Goal: Task Accomplishment & Management: Manage account settings

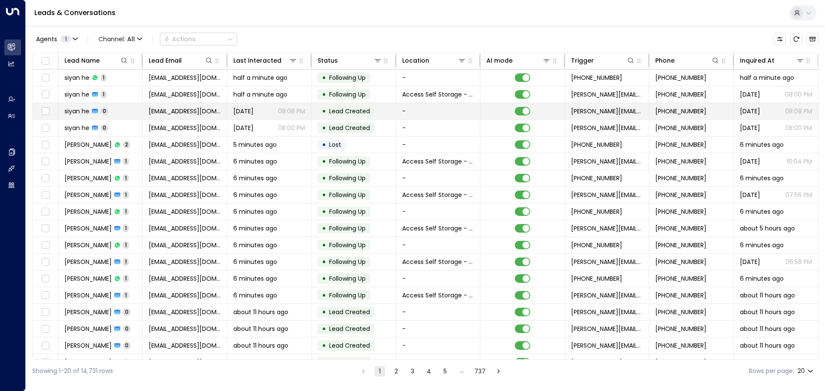
click at [119, 105] on td "siyan he 0" at bounding box center [100, 111] width 84 height 16
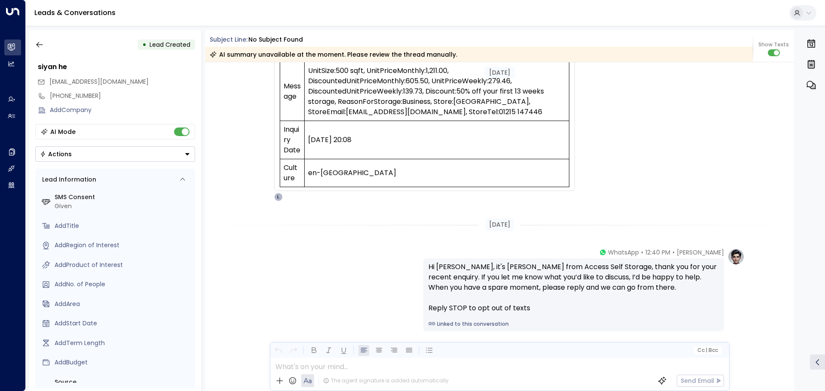
scroll to position [357, 0]
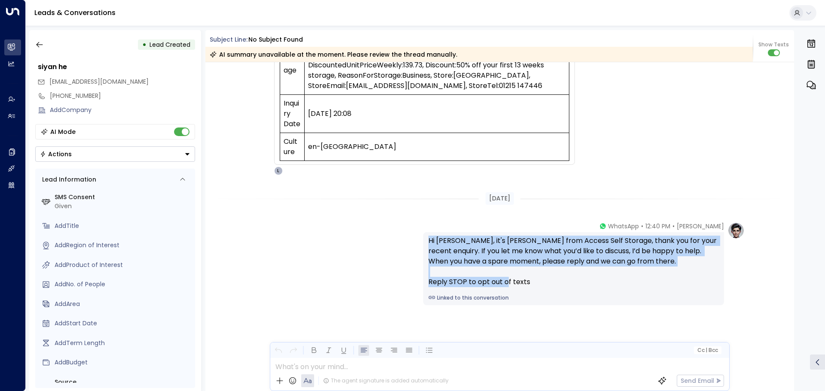
drag, startPoint x: 529, startPoint y: 282, endPoint x: 428, endPoint y: 243, distance: 108.3
click at [428, 243] on div "Hi siyan, it's Laura Chambers from Access Self Storage, thank you for your rece…" at bounding box center [573, 262] width 290 height 52
copy div "Hi siyan, it's Laura Chambers from Access Self Storage, thank you for your rece…"
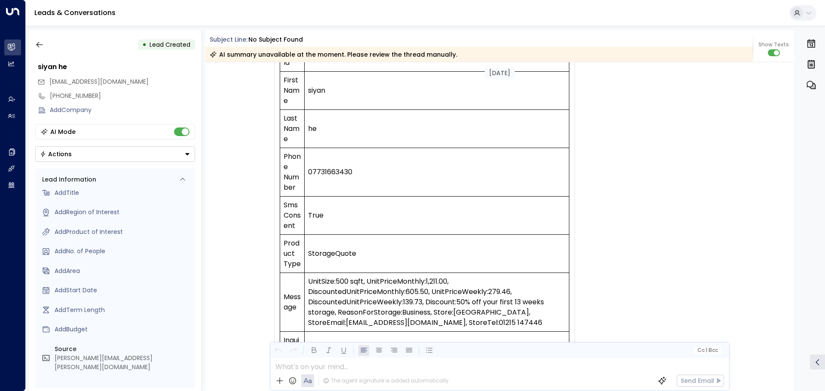
scroll to position [99, 0]
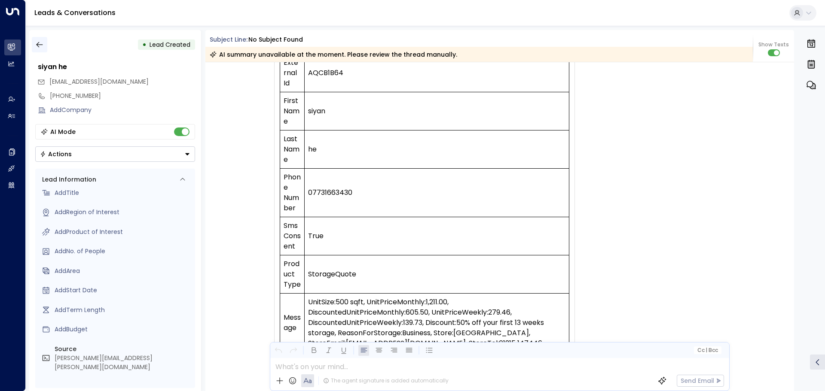
click at [37, 43] on icon "button" at bounding box center [39, 44] width 9 height 9
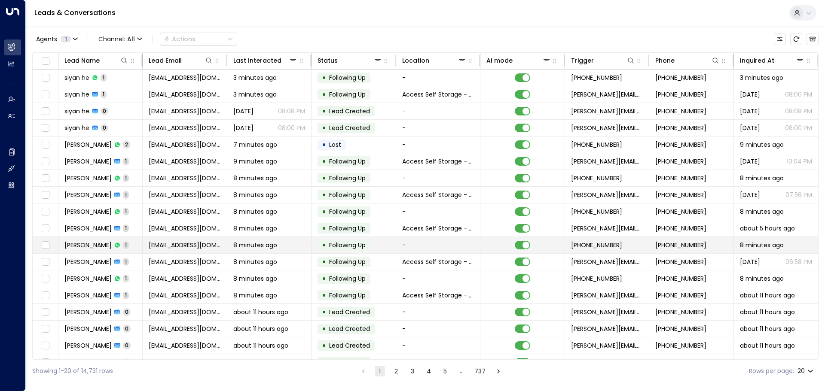
click at [95, 248] on span "[PERSON_NAME]" at bounding box center [87, 245] width 47 height 9
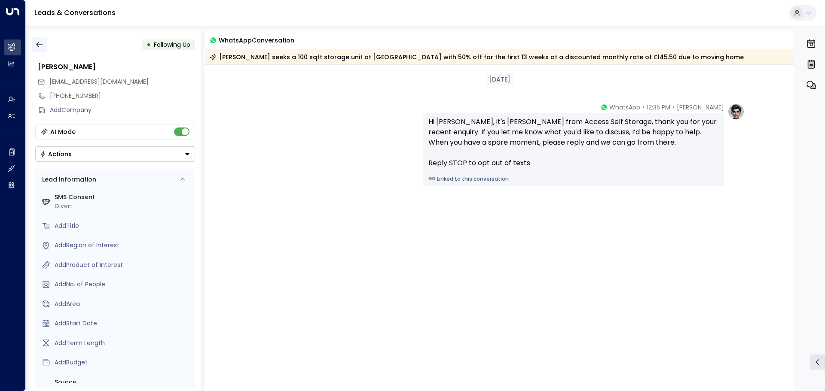
click at [33, 43] on button "button" at bounding box center [39, 44] width 15 height 15
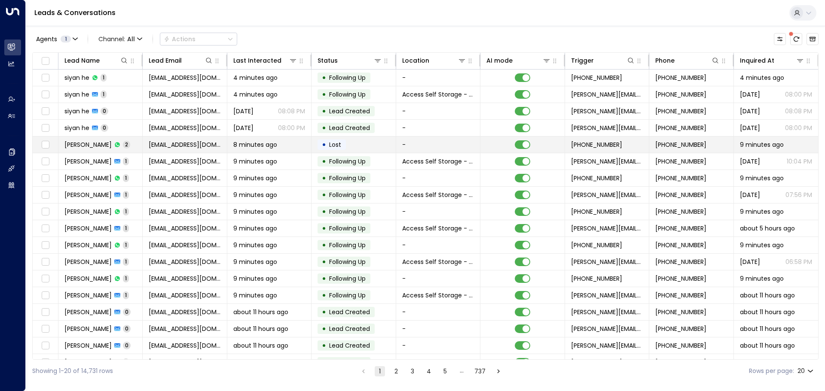
click at [94, 143] on span "[PERSON_NAME]" at bounding box center [87, 144] width 47 height 9
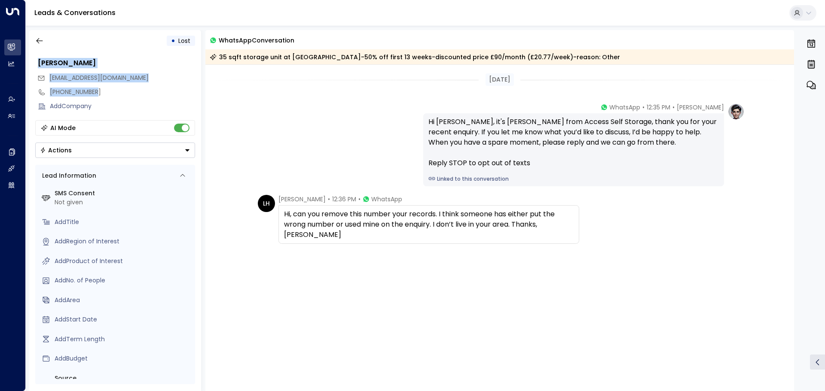
drag, startPoint x: 114, startPoint y: 95, endPoint x: 37, endPoint y: 66, distance: 82.4
click at [37, 66] on div "Louise Henson isobelhenson@hotmail.com +447824323432 Add Company" at bounding box center [115, 84] width 160 height 58
copy div "Louise Henson isobelhenson@hotmail.com +447824323432"
click at [130, 95] on div "[PHONE_NUMBER]" at bounding box center [122, 92] width 145 height 9
click at [134, 79] on div "[EMAIL_ADDRESS][DOMAIN_NAME]" at bounding box center [116, 78] width 158 height 14
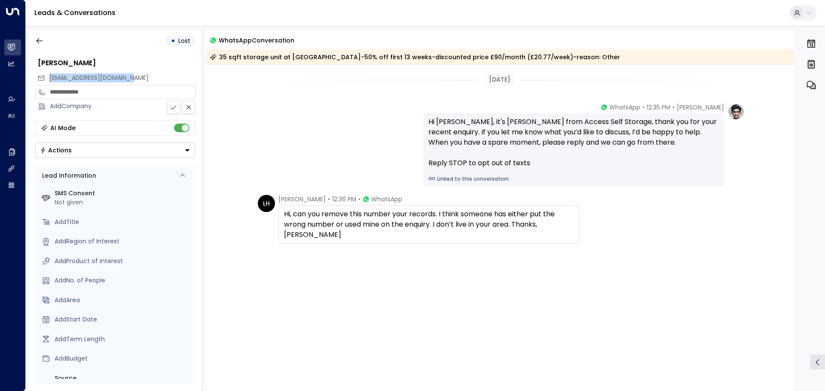
drag, startPoint x: 131, startPoint y: 78, endPoint x: 46, endPoint y: 78, distance: 85.1
click at [46, 78] on div "[EMAIL_ADDRESS][DOMAIN_NAME]" at bounding box center [116, 78] width 158 height 14
copy span "[EMAIL_ADDRESS][DOMAIN_NAME]"
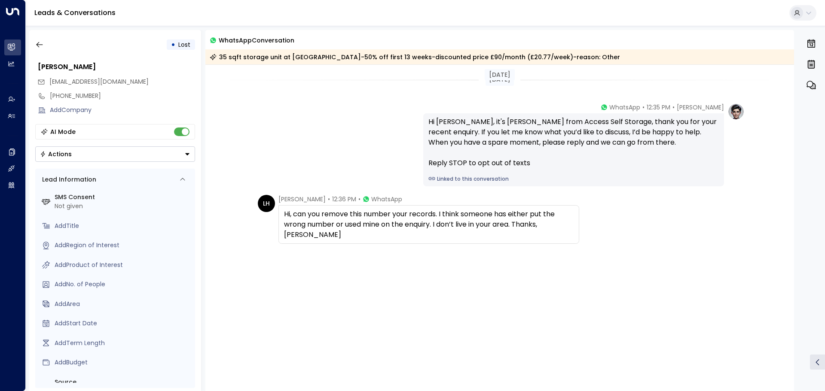
click at [294, 87] on div "[DATE]" at bounding box center [499, 80] width 589 height 30
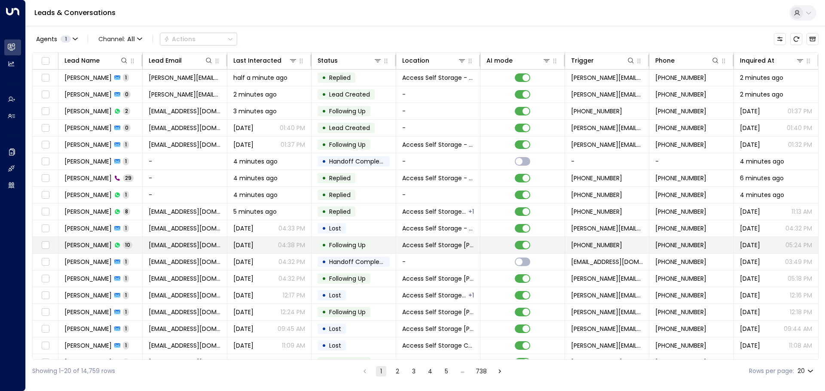
click at [125, 245] on td "Oli Averty 10" at bounding box center [100, 245] width 84 height 16
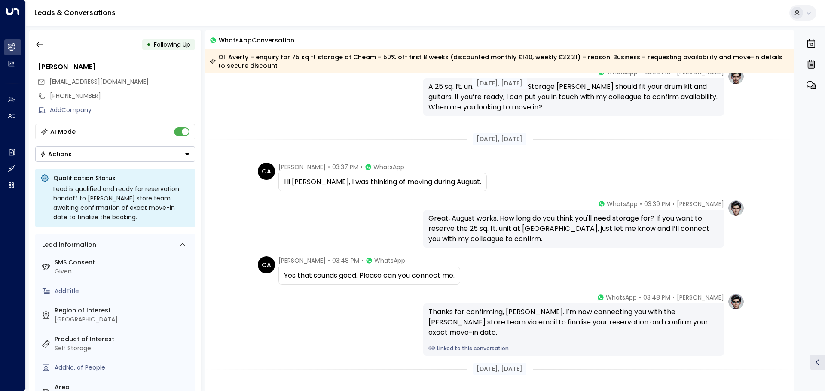
scroll to position [275, 0]
click at [44, 48] on button "button" at bounding box center [39, 44] width 15 height 15
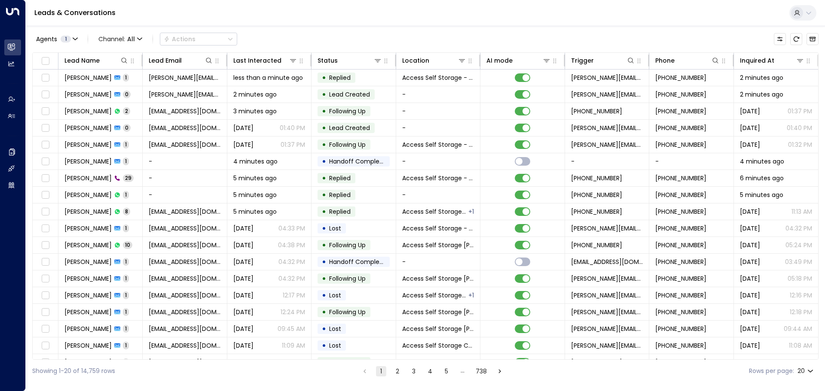
click at [808, 372] on body "Overview Leads & Conversations Leads & Conversations Analytics Analytics Agents…" at bounding box center [412, 191] width 825 height 383
click at [804, 370] on li "100" at bounding box center [805, 373] width 24 height 15
type input "***"
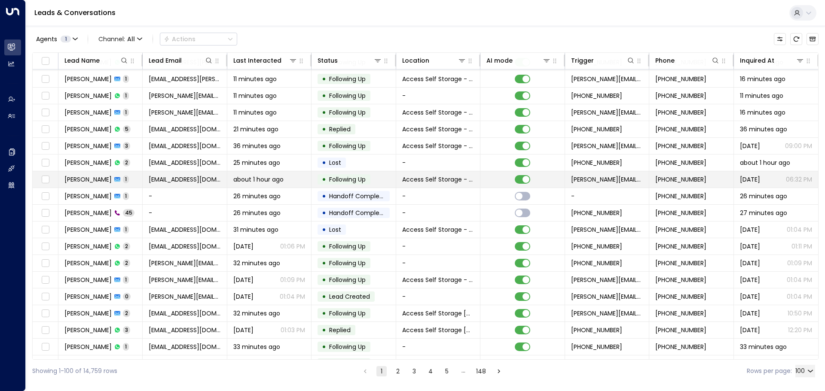
scroll to position [301, 0]
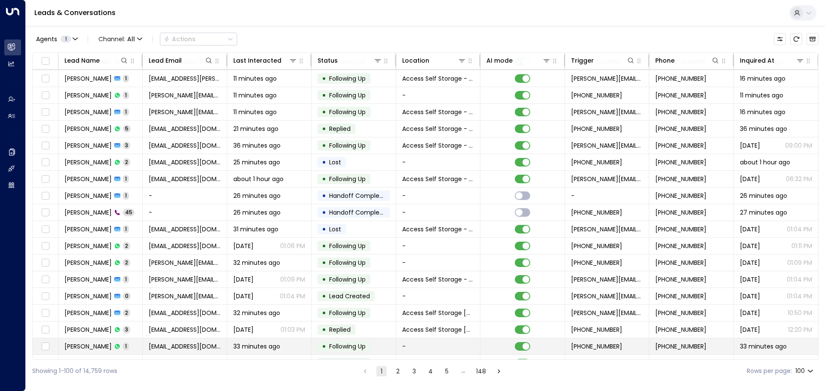
click at [131, 344] on td "[PERSON_NAME] 1" at bounding box center [100, 347] width 84 height 16
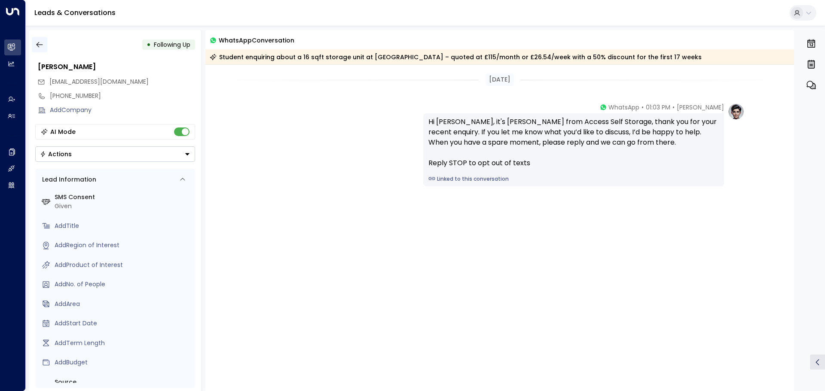
click at [40, 43] on icon "button" at bounding box center [39, 44] width 9 height 9
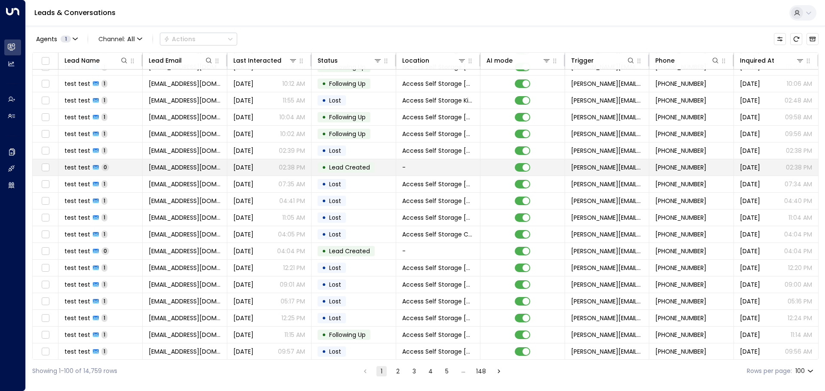
scroll to position [1388, 0]
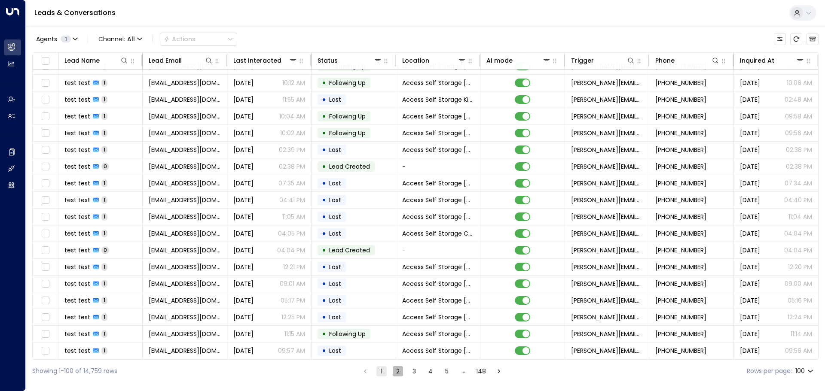
click at [397, 372] on button "2" at bounding box center [398, 371] width 10 height 10
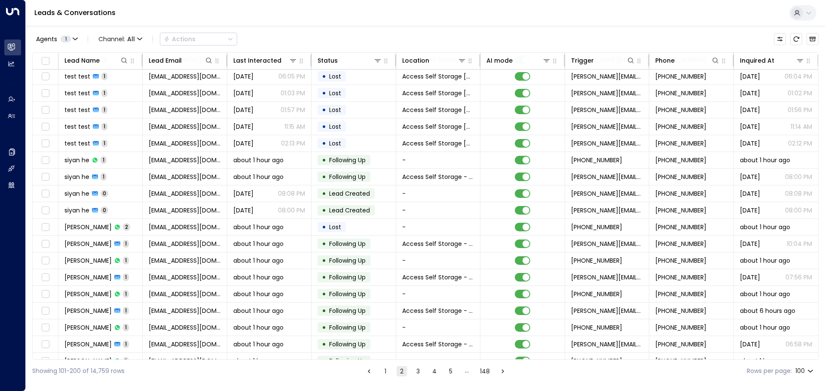
scroll to position [1388, 0]
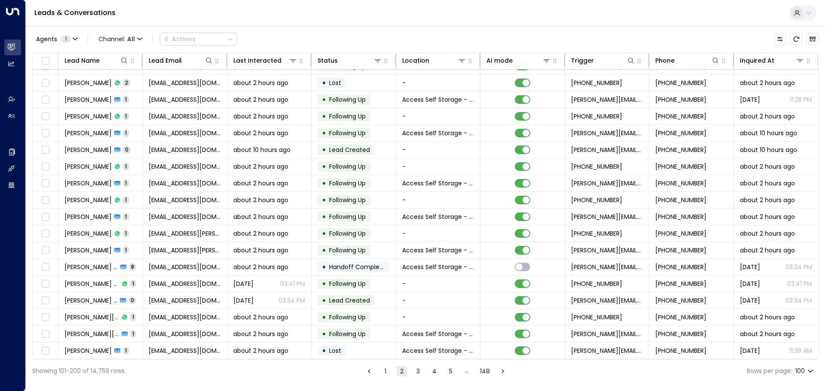
click at [419, 371] on button "3" at bounding box center [418, 371] width 10 height 10
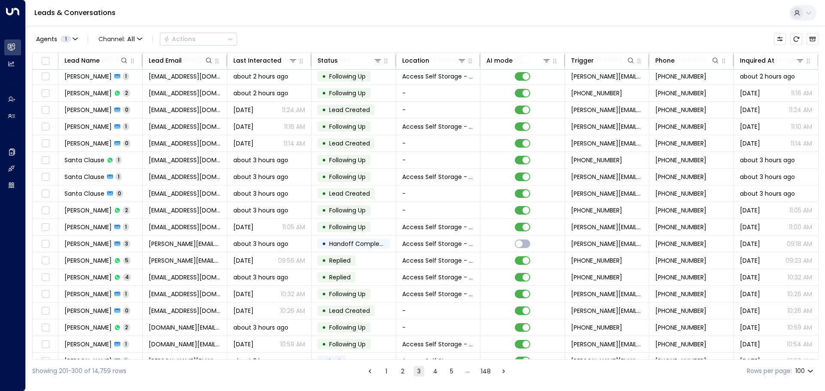
scroll to position [1388, 0]
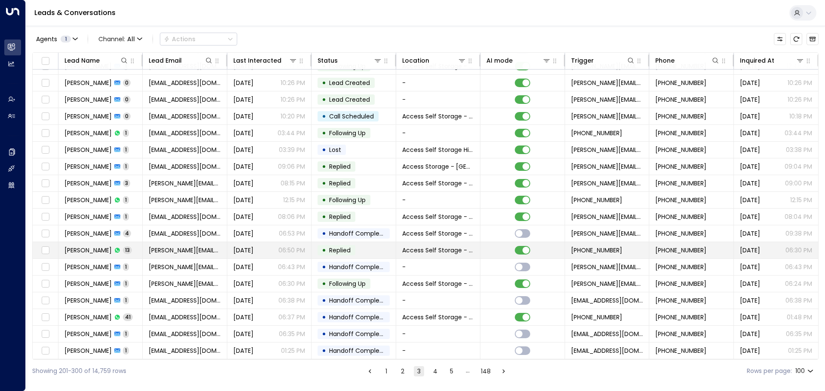
click at [132, 246] on td "[PERSON_NAME] 13" at bounding box center [100, 250] width 84 height 16
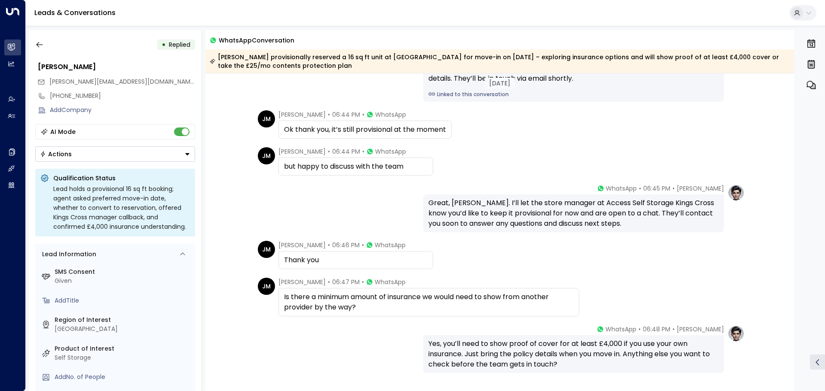
scroll to position [187, 0]
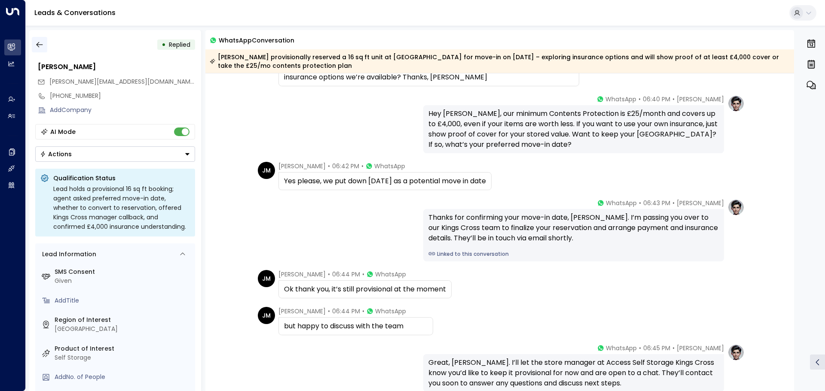
click at [46, 45] on button "button" at bounding box center [39, 44] width 15 height 15
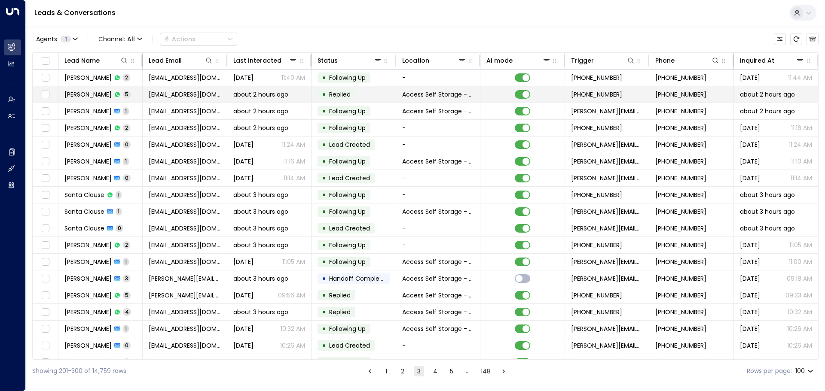
click at [141, 95] on td "[PERSON_NAME] 5" at bounding box center [100, 94] width 84 height 16
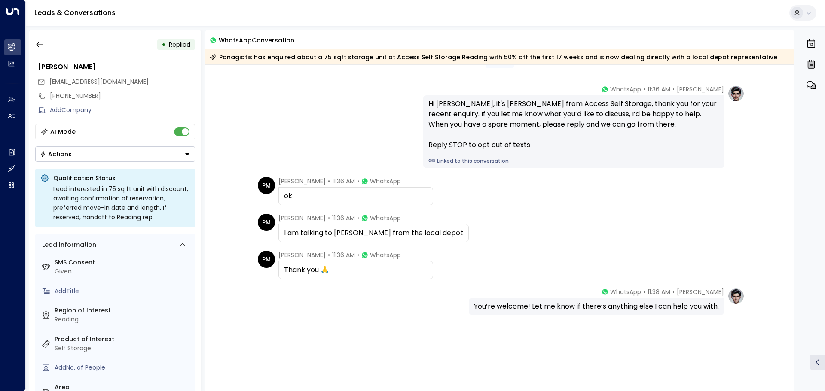
scroll to position [28, 0]
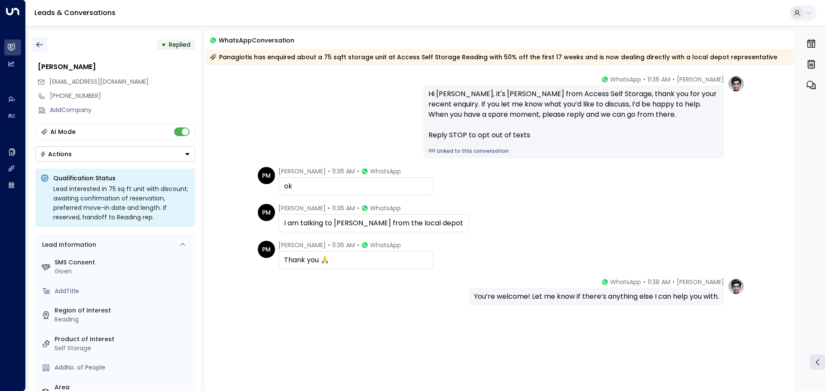
click at [40, 45] on icon "button" at bounding box center [39, 44] width 9 height 9
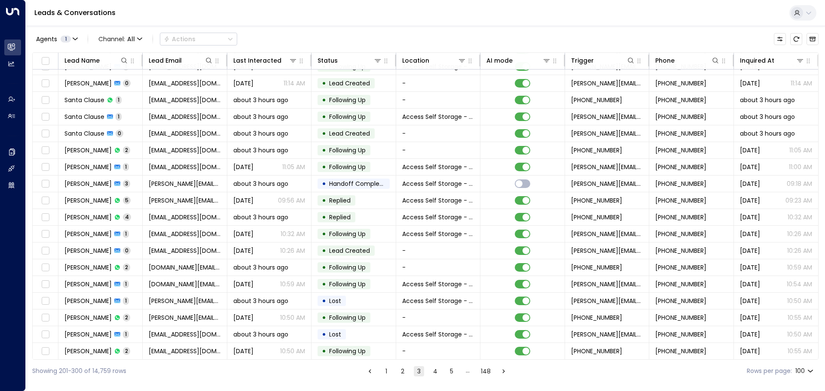
scroll to position [129, 0]
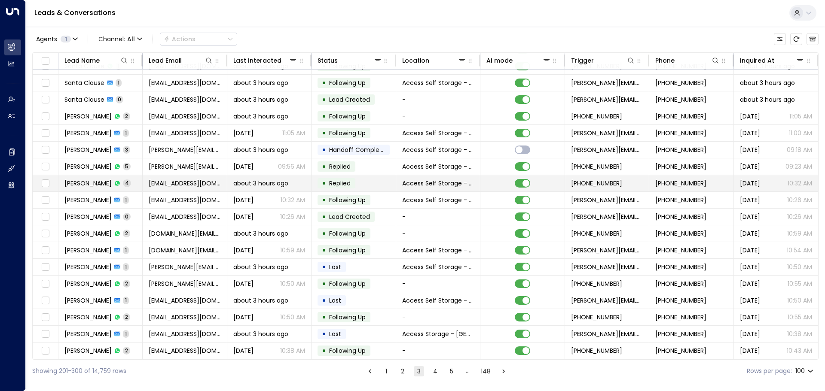
click at [137, 181] on td "[PERSON_NAME] 4" at bounding box center [100, 183] width 84 height 16
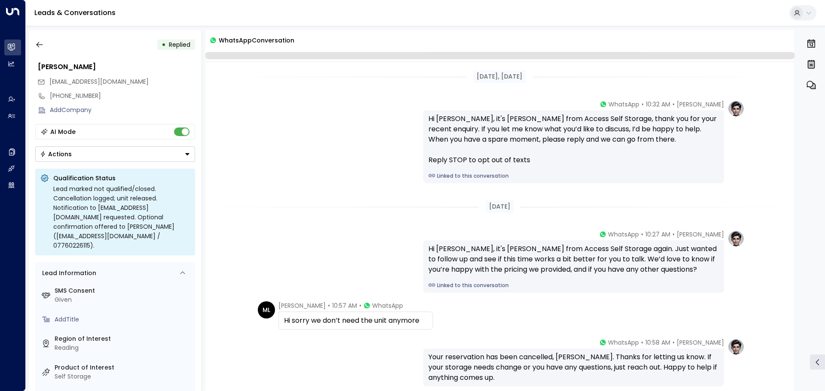
scroll to position [81, 0]
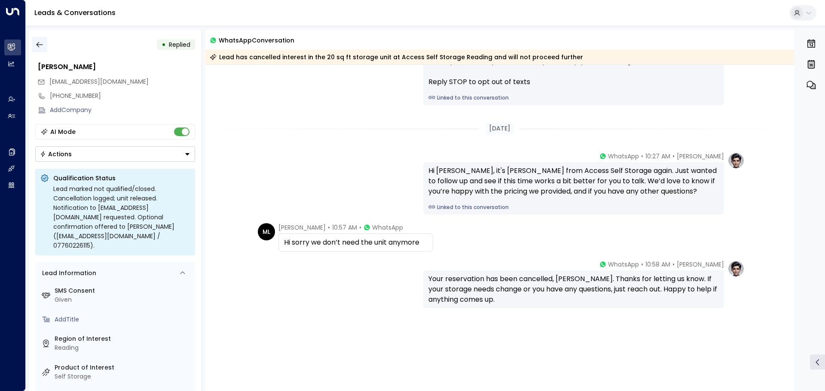
click at [40, 43] on icon "button" at bounding box center [39, 44] width 9 height 9
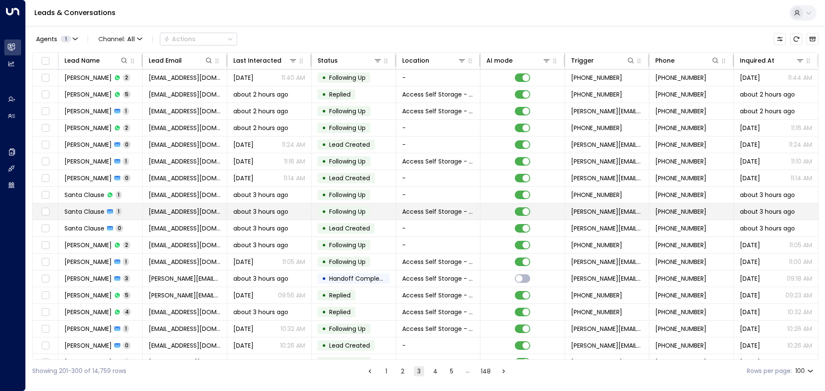
click at [216, 213] on td "[EMAIL_ADDRESS][DOMAIN_NAME]" at bounding box center [185, 212] width 84 height 16
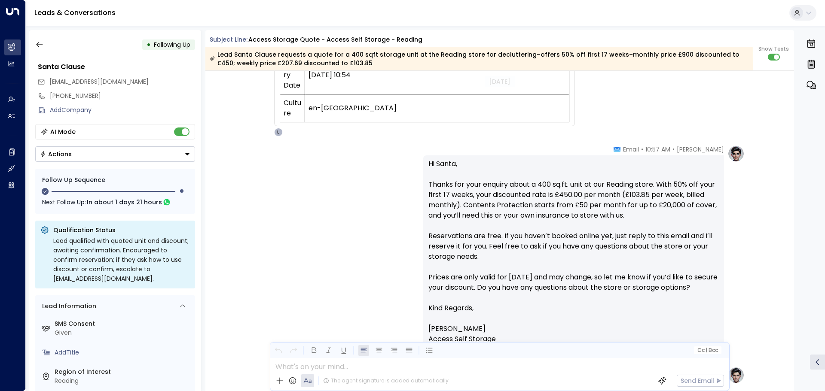
scroll to position [366, 0]
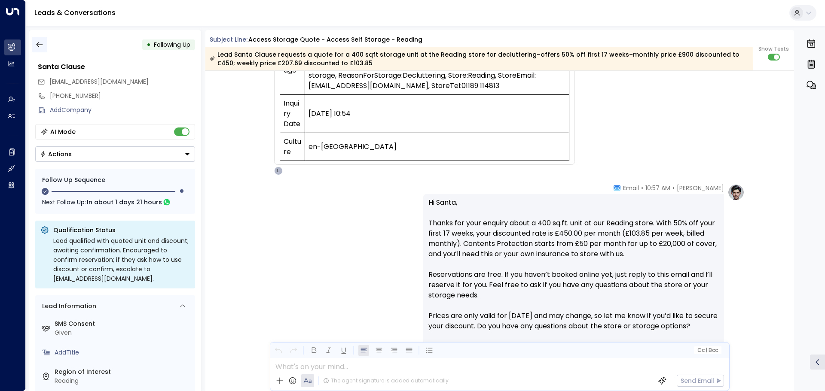
click at [35, 44] on icon "button" at bounding box center [39, 44] width 9 height 9
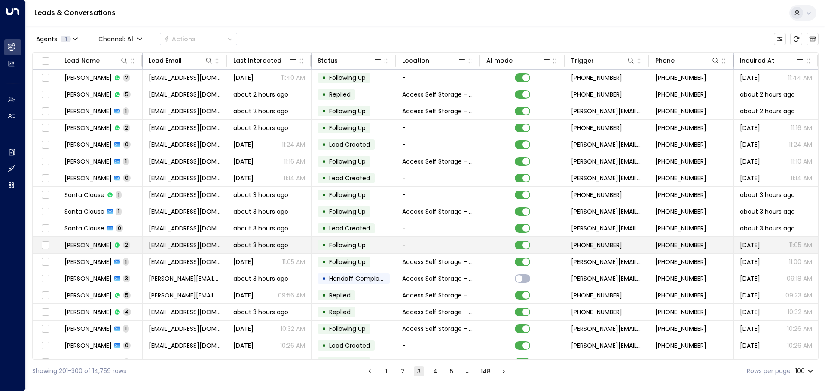
click at [126, 246] on td "[PERSON_NAME] 2" at bounding box center [100, 245] width 84 height 16
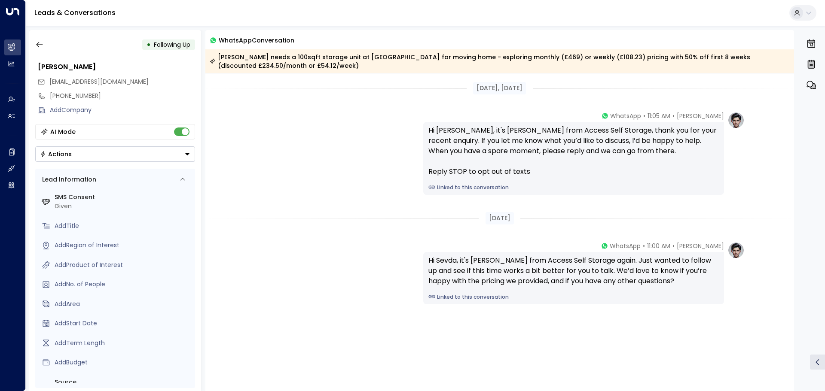
drag, startPoint x: 680, startPoint y: 280, endPoint x: 425, endPoint y: 264, distance: 255.2
click at [425, 264] on div "Hi Sevda, it's [PERSON_NAME] from Access Self Storage again. Just wanted to fol…" at bounding box center [573, 278] width 301 height 52
copy div "Hi Sevda, it's [PERSON_NAME] from Access Self Storage again. Just wanted to fol…"
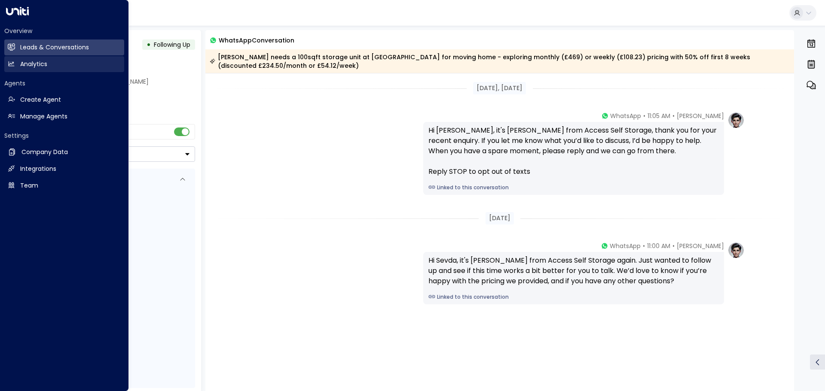
click at [30, 67] on h2 "Analytics" at bounding box center [33, 64] width 27 height 9
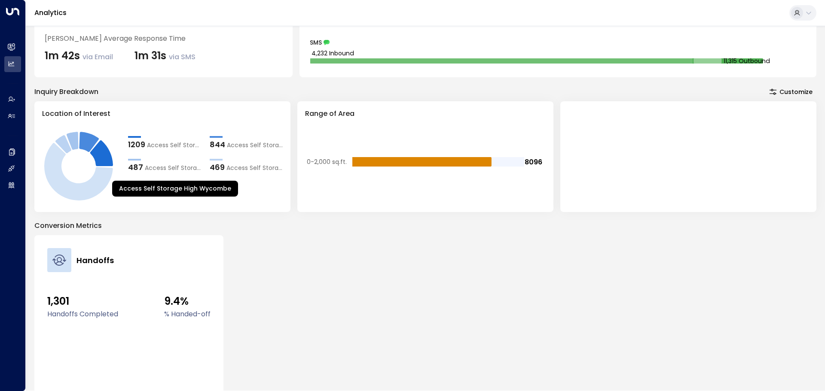
scroll to position [111, 0]
